Goal: Transaction & Acquisition: Purchase product/service

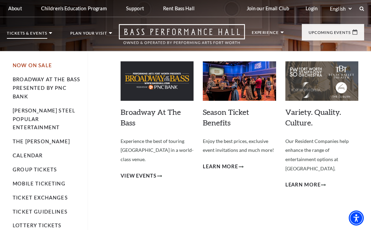
click at [27, 63] on link "Now On Sale" at bounding box center [32, 65] width 39 height 6
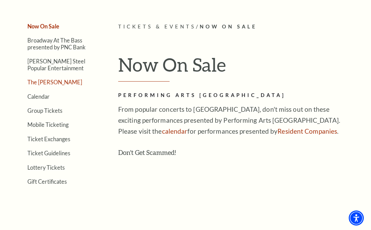
scroll to position [103, 0]
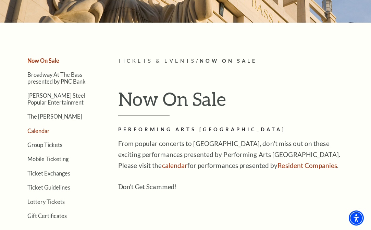
click at [34, 128] on link "Calendar" at bounding box center [38, 131] width 22 height 7
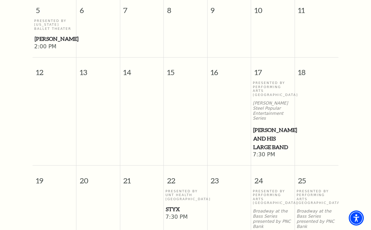
scroll to position [503, 0]
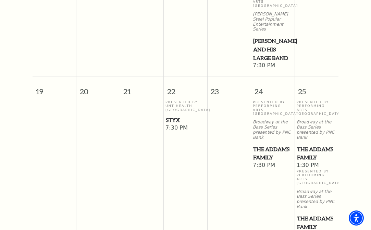
click at [258, 145] on span "The Addams Family" at bounding box center [272, 153] width 39 height 17
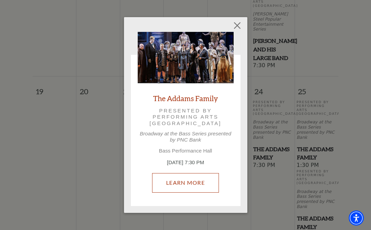
click at [206, 183] on link "Learn More" at bounding box center [185, 182] width 67 height 19
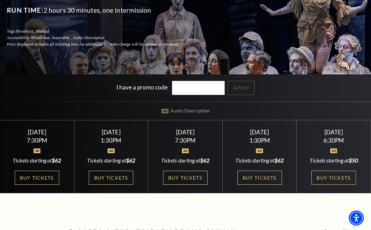
scroll to position [103, 0]
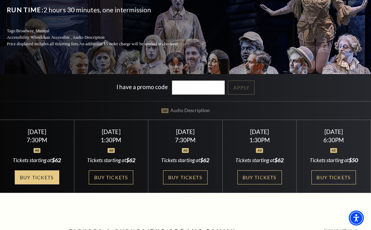
click at [39, 180] on link "Buy Tickets" at bounding box center [37, 177] width 45 height 14
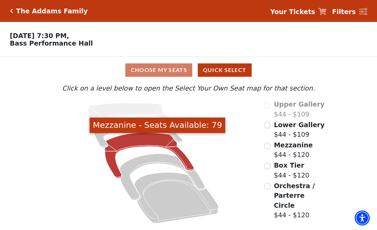
click at [112, 167] on icon "Mezzanine - Seats Available: 79" at bounding box center [149, 155] width 89 height 45
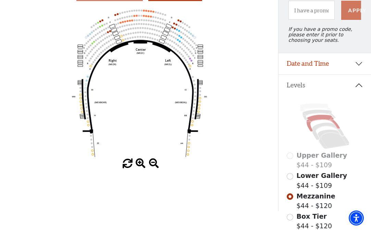
scroll to position [25, 0]
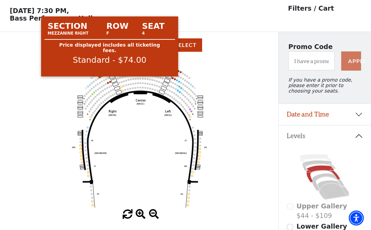
click at [99, 78] on circle at bounding box center [100, 77] width 2 height 2
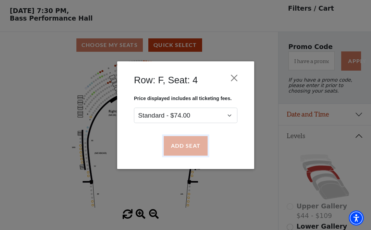
click at [175, 146] on button "Add Seat" at bounding box center [186, 145] width 44 height 19
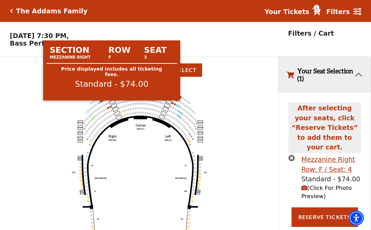
click at [103, 102] on circle at bounding box center [102, 101] width 2 height 2
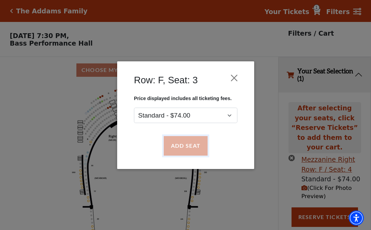
click at [197, 147] on button "Add Seat" at bounding box center [186, 145] width 44 height 19
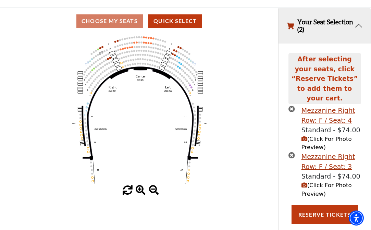
scroll to position [53, 0]
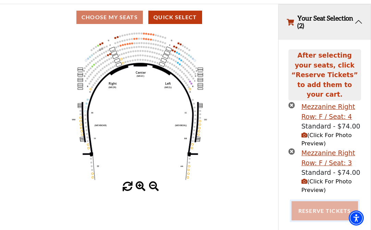
click at [317, 203] on button "Reserve Tickets" at bounding box center [325, 210] width 67 height 19
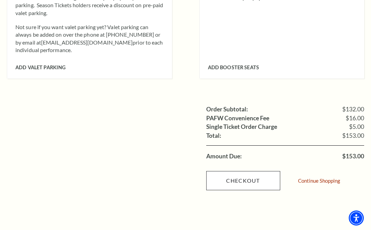
scroll to position [617, 0]
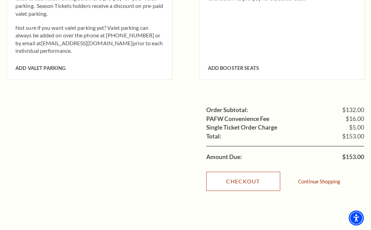
click at [233, 173] on link "Checkout" at bounding box center [243, 181] width 74 height 19
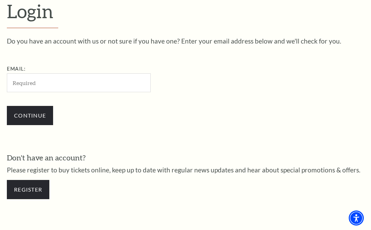
scroll to position [182, 0]
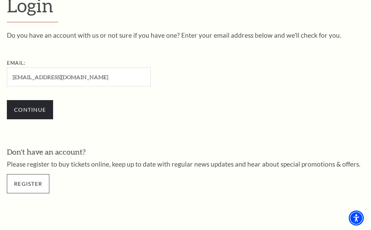
type input "[EMAIL_ADDRESS][DOMAIN_NAME]"
click at [27, 184] on link "Register" at bounding box center [28, 183] width 43 height 19
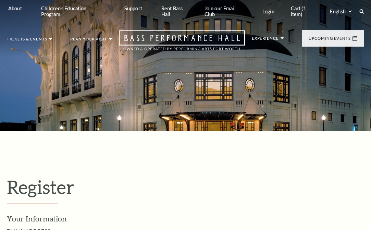
select select "1"
select select "TX"
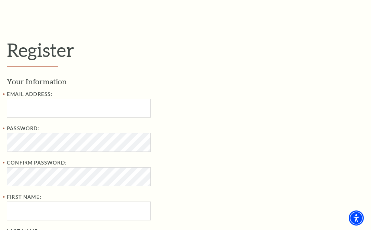
scroll to position [143, 0]
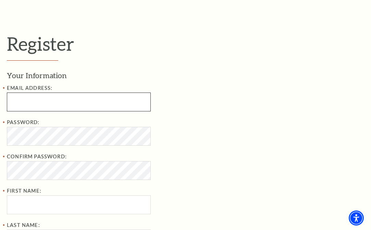
click at [50, 111] on input "Email Address:" at bounding box center [79, 102] width 144 height 19
type input "katherinecarpenter@hotmail.com"
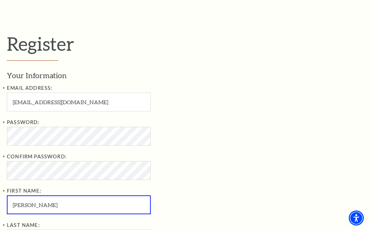
type input "Katherine"
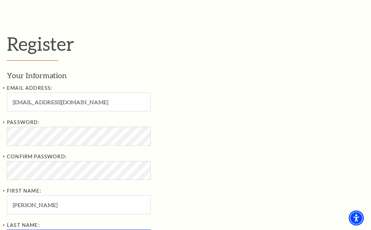
scroll to position [162, 0]
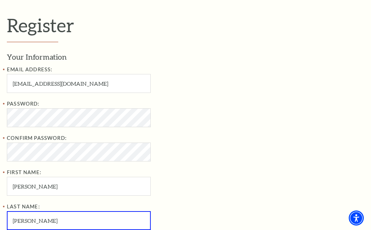
type input "Carpenter"
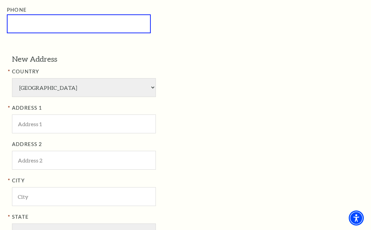
scroll to position [405, 0]
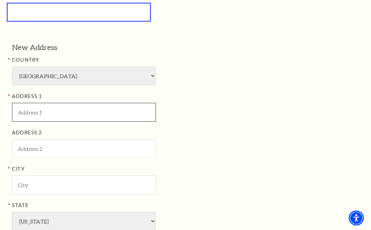
click at [55, 110] on input "ADDRESS 1" at bounding box center [84, 112] width 144 height 19
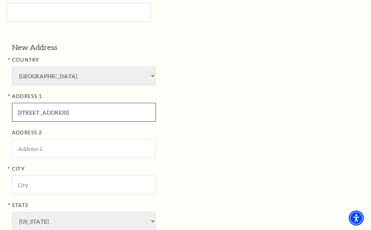
type input "845 Meadowlark Drive"
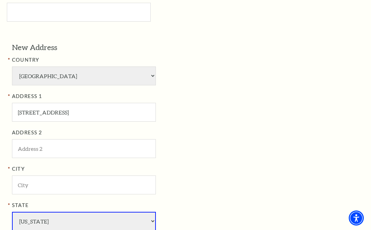
scroll to position [405, 0]
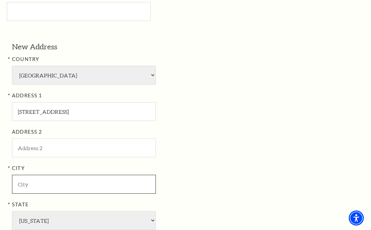
click at [25, 181] on input "City" at bounding box center [84, 184] width 144 height 19
type input "Lewisville"
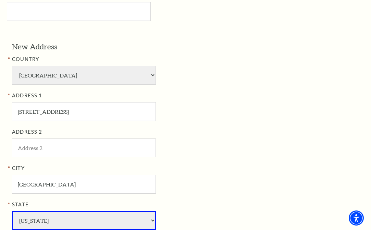
scroll to position [547, 0]
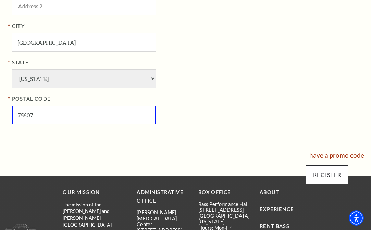
type input "75607"
click at [330, 173] on input "Register" at bounding box center [327, 174] width 43 height 19
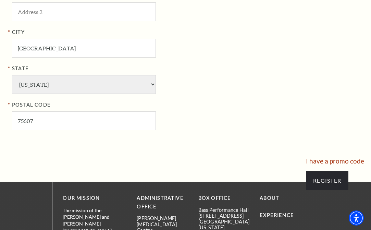
scroll to position [542, 0]
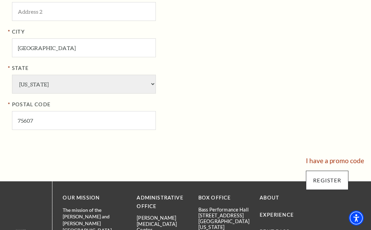
type input "214-604-8201"
click at [333, 180] on input "Register" at bounding box center [327, 180] width 43 height 19
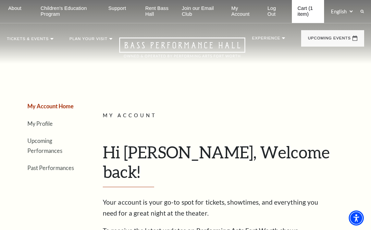
click at [302, 10] on link "Cart (1 item)" at bounding box center [308, 11] width 32 height 23
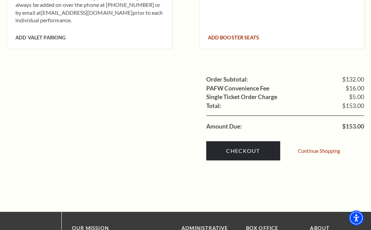
scroll to position [652, 0]
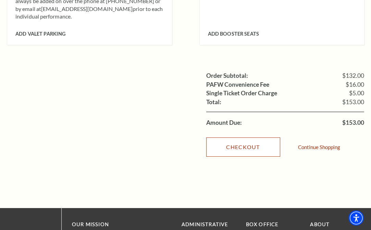
click at [245, 138] on link "Checkout" at bounding box center [243, 147] width 74 height 19
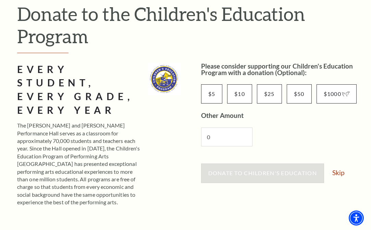
scroll to position [103, 0]
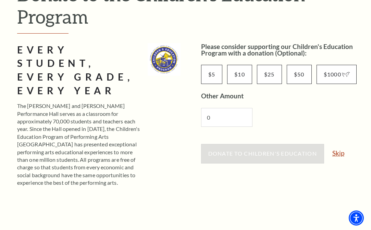
click at [342, 151] on link "Skip" at bounding box center [339, 153] width 12 height 7
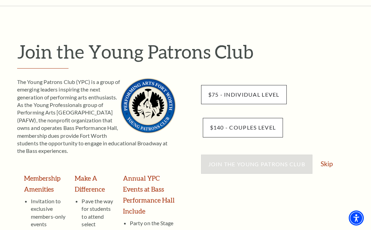
scroll to position [69, 0]
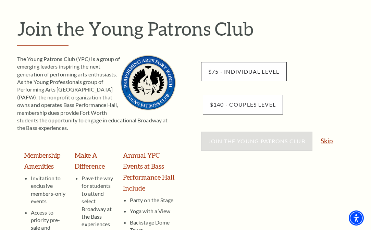
click at [328, 139] on link "Skip" at bounding box center [327, 141] width 12 height 7
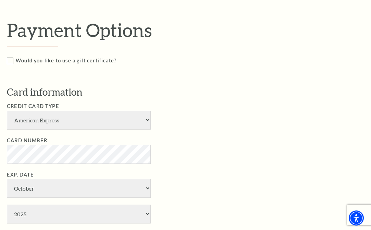
scroll to position [309, 0]
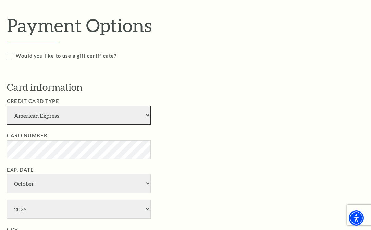
click at [46, 120] on select "American Express Visa Master Card Discover" at bounding box center [79, 115] width 144 height 19
select select "24"
click at [7, 106] on select "American Express Visa Master Card Discover" at bounding box center [79, 115] width 144 height 19
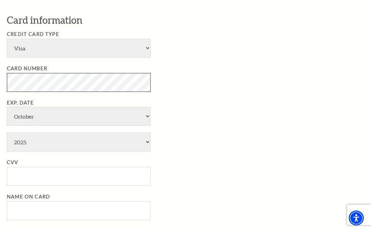
scroll to position [377, 0]
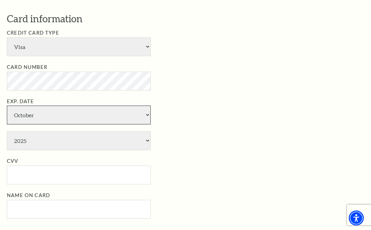
click at [61, 117] on select "January February March April May June July August September October November De…" at bounding box center [79, 115] width 144 height 19
select select "11"
click at [7, 106] on select "January February March April May June July August September October November De…" at bounding box center [79, 115] width 144 height 19
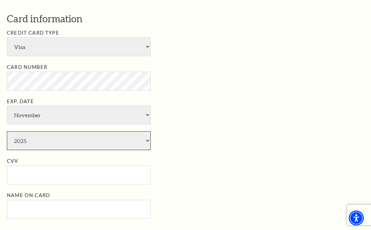
click at [35, 141] on select "2025 2026 2027 2028 2029 2030 2031 2032 2033 2034" at bounding box center [79, 140] width 144 height 19
select select "2029"
click at [7, 131] on select "2025 2026 2027 2028 2029 2030 2031 2032 2033 2034" at bounding box center [79, 140] width 144 height 19
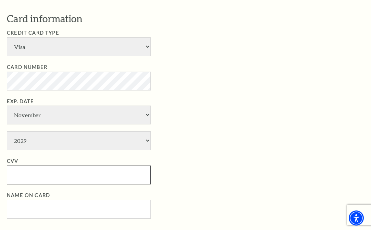
click at [39, 170] on input "CVV" at bounding box center [79, 175] width 144 height 19
type input "9"
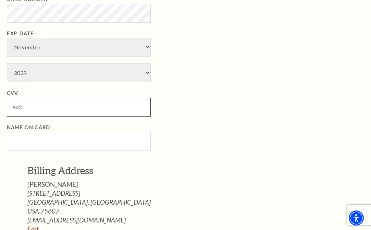
scroll to position [446, 0]
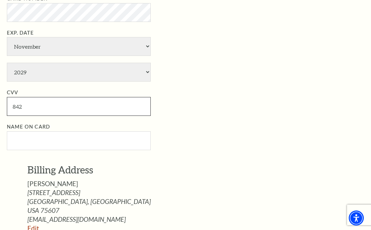
type input "842"
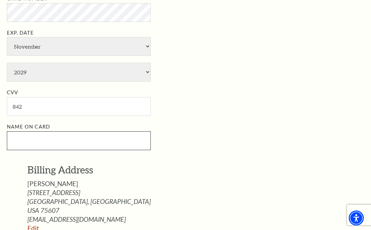
click at [54, 140] on input "Name on Card" at bounding box center [79, 140] width 144 height 19
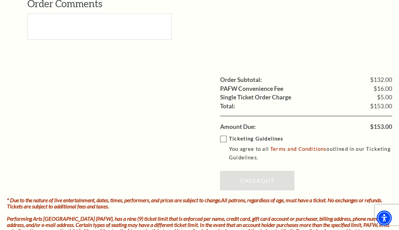
scroll to position [754, 0]
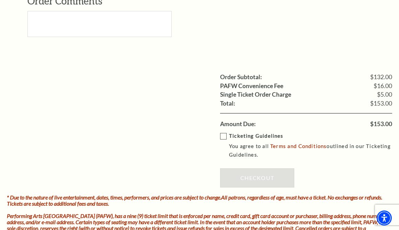
type input "Katherine Carpenter"
click at [220, 132] on label "Ticketing Guidelines You agree to all Terms and Conditions outlined in our Tick…" at bounding box center [311, 145] width 182 height 27
click at [0, 0] on input "Ticketing Guidelines You agree to all Terms and Conditions outlined in our Tick…" at bounding box center [0, 0] width 0 height 0
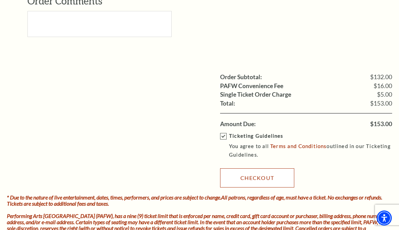
click at [238, 171] on link "Checkout" at bounding box center [257, 177] width 74 height 19
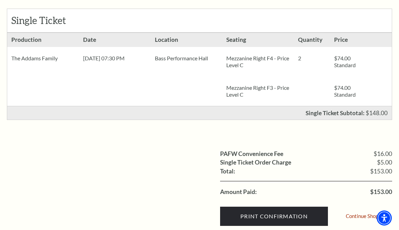
scroll to position [69, 0]
